Goal: Task Accomplishment & Management: Use online tool/utility

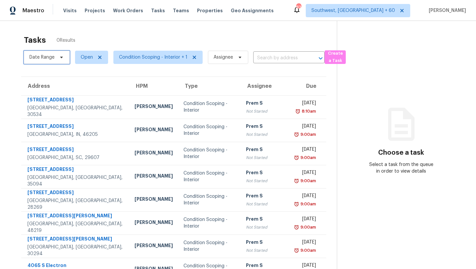
click at [43, 57] on span "Date Range" at bounding box center [41, 57] width 25 height 7
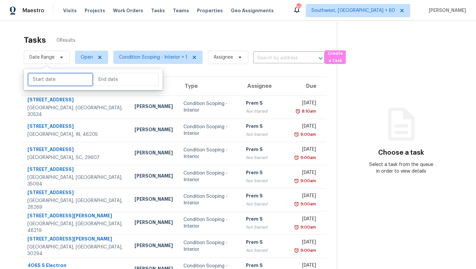
select select "7"
select select "2025"
select select "8"
select select "2025"
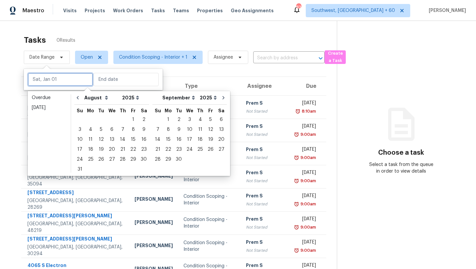
click at [46, 79] on input "text" at bounding box center [60, 79] width 65 height 13
click at [96, 158] on div "26" at bounding box center [101, 158] width 11 height 9
type input "[DATE]"
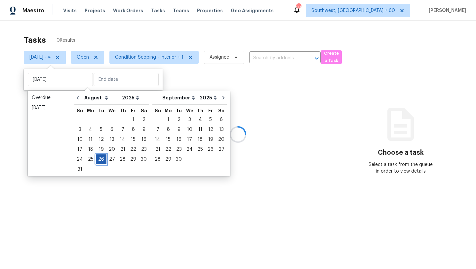
click at [96, 158] on div "26" at bounding box center [101, 158] width 11 height 9
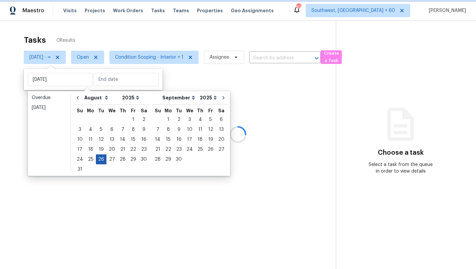
type input "[DATE]"
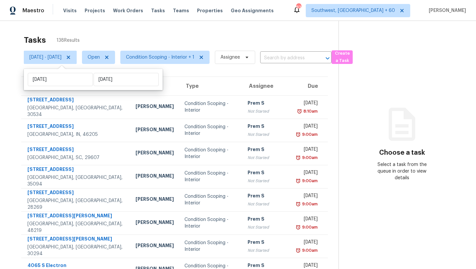
click at [168, 36] on div "Tasks 138 Results" at bounding box center [181, 39] width 315 height 17
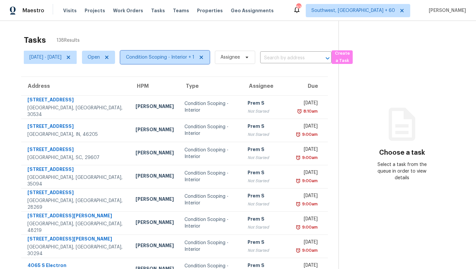
click at [173, 60] on span "Condition Scoping - Interior + 1" at bounding box center [160, 57] width 68 height 7
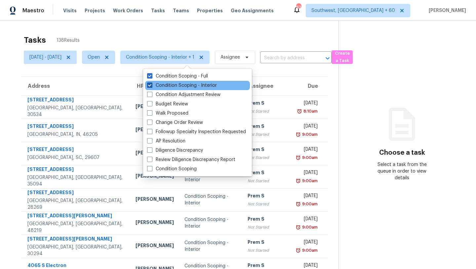
click at [172, 86] on label "Condition Scoping - Interior" at bounding box center [182, 85] width 70 height 7
click at [151, 86] on input "Condition Scoping - Interior" at bounding box center [149, 84] width 4 height 4
checkbox input "false"
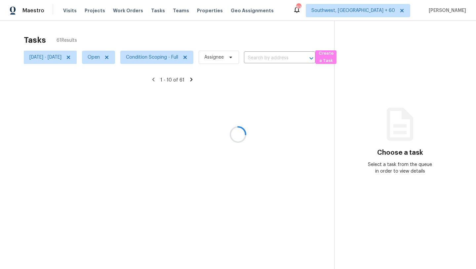
click at [178, 37] on div at bounding box center [238, 134] width 476 height 269
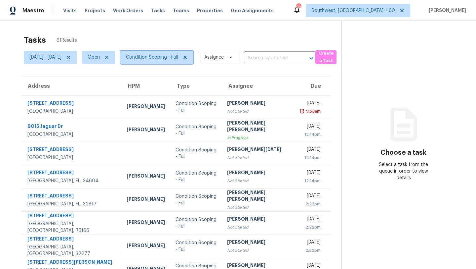
click at [166, 55] on span "Condition Scoping - Full" at bounding box center [152, 57] width 52 height 7
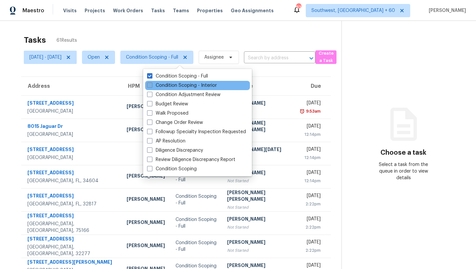
click at [162, 83] on label "Condition Scoping - Interior" at bounding box center [182, 85] width 70 height 7
click at [151, 83] on input "Condition Scoping - Interior" at bounding box center [149, 84] width 4 height 4
checkbox input "true"
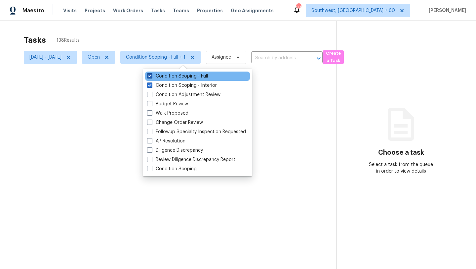
click at [165, 77] on label "Condition Scoping - Full" at bounding box center [177, 76] width 61 height 7
click at [151, 77] on input "Condition Scoping - Full" at bounding box center [149, 75] width 4 height 4
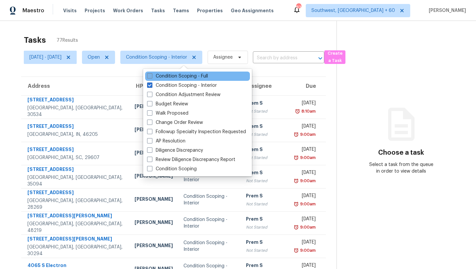
click at [165, 77] on label "Condition Scoping - Full" at bounding box center [177, 76] width 61 height 7
click at [151, 77] on input "Condition Scoping - Full" at bounding box center [149, 75] width 4 height 4
checkbox input "true"
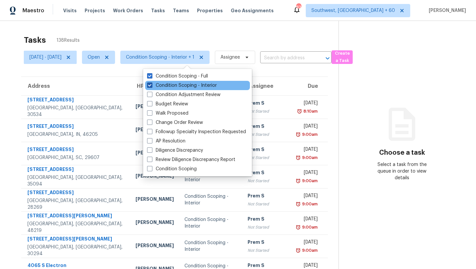
click at [161, 86] on label "Condition Scoping - Interior" at bounding box center [182, 85] width 70 height 7
click at [151, 86] on input "Condition Scoping - Interior" at bounding box center [149, 84] width 4 height 4
checkbox input "false"
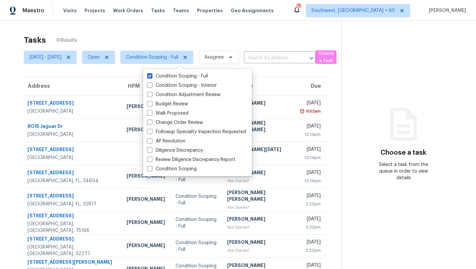
click at [159, 31] on div "Tasks 61 Results" at bounding box center [183, 39] width 318 height 17
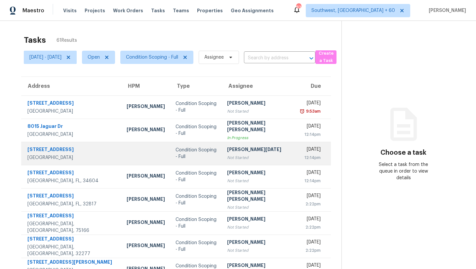
scroll to position [76, 0]
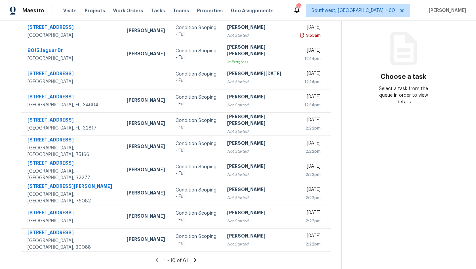
click at [192, 260] on icon at bounding box center [195, 260] width 6 height 6
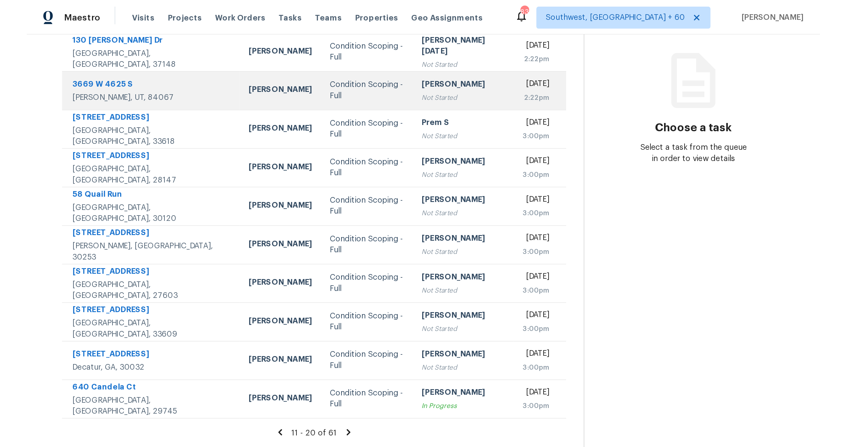
scroll to position [0, 0]
